Goal: Navigation & Orientation: Find specific page/section

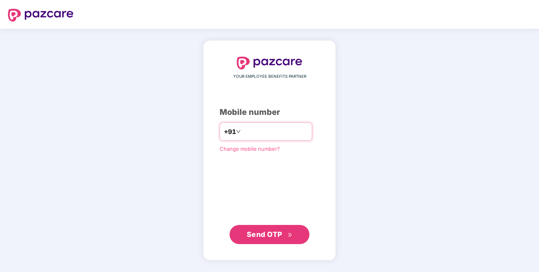
click at [262, 133] on input "number" at bounding box center [274, 131] width 65 height 13
type input "**********"
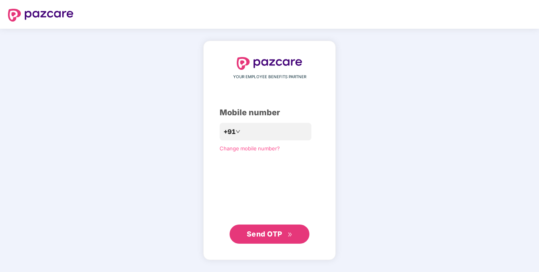
click at [272, 229] on span "Send OTP" at bounding box center [270, 234] width 46 height 11
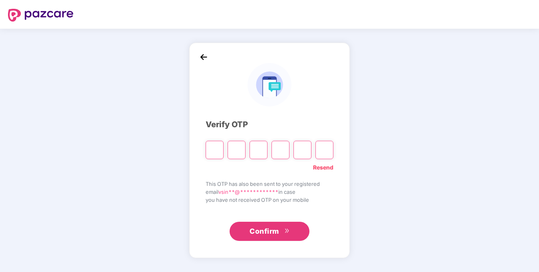
paste input "*"
type input "*"
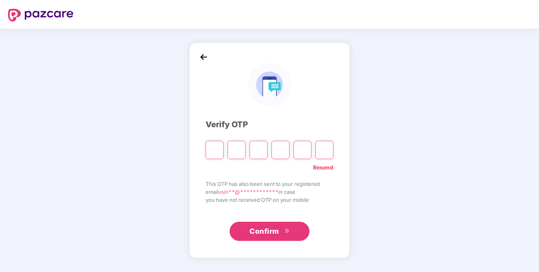
type input "*"
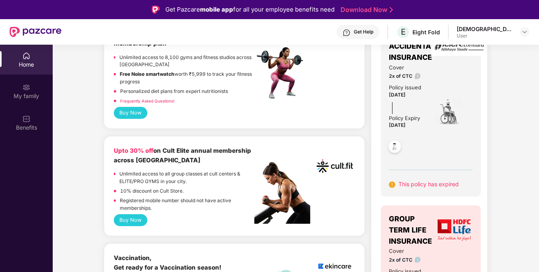
scroll to position [280, 0]
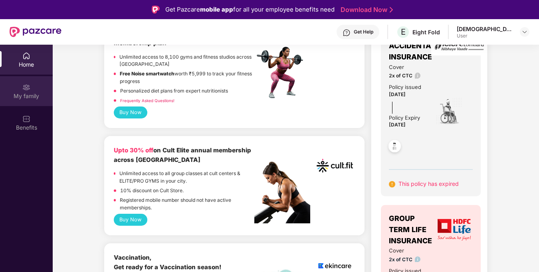
click at [34, 91] on div "My family" at bounding box center [26, 91] width 53 height 30
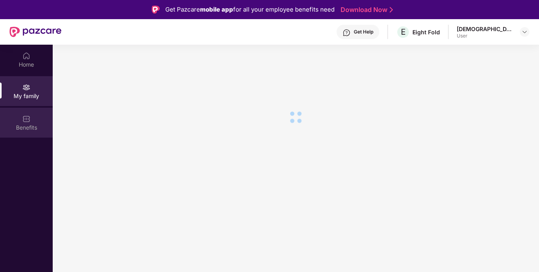
click at [29, 130] on div "Benefits" at bounding box center [26, 128] width 53 height 8
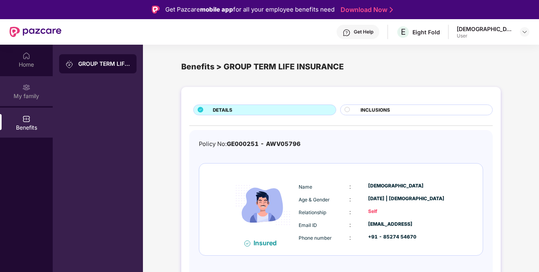
click at [30, 93] on div "My family" at bounding box center [26, 96] width 53 height 8
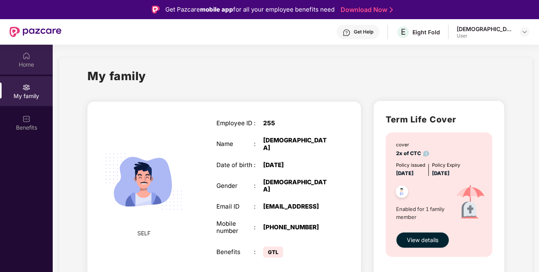
click at [30, 59] on div "Home" at bounding box center [26, 60] width 53 height 30
